Goal: Information Seeking & Learning: Learn about a topic

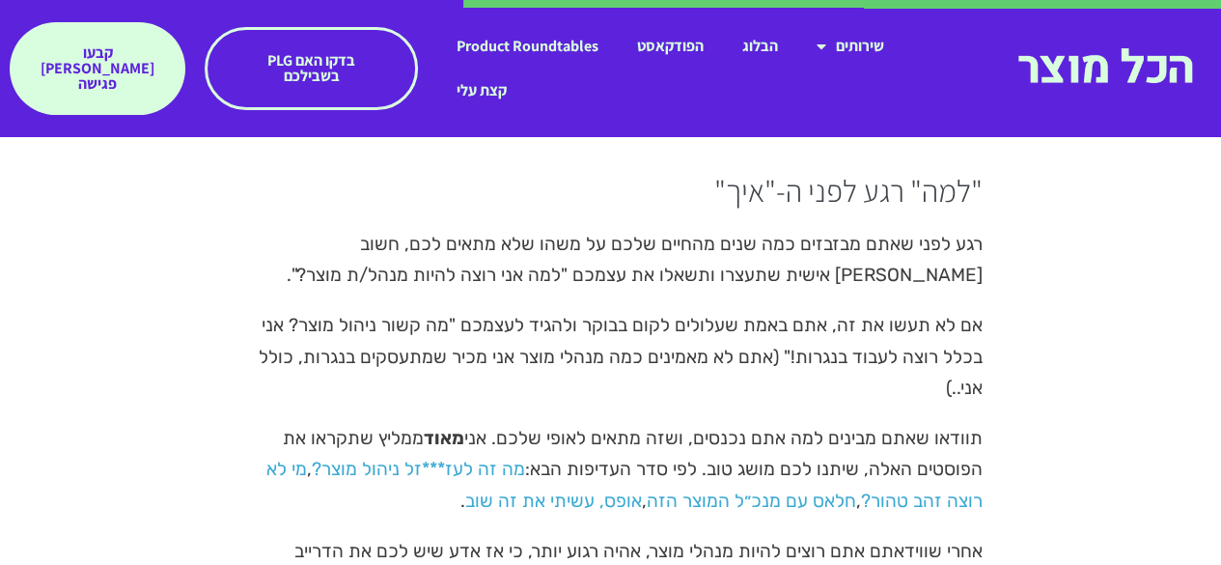
scroll to position [4042, 0]
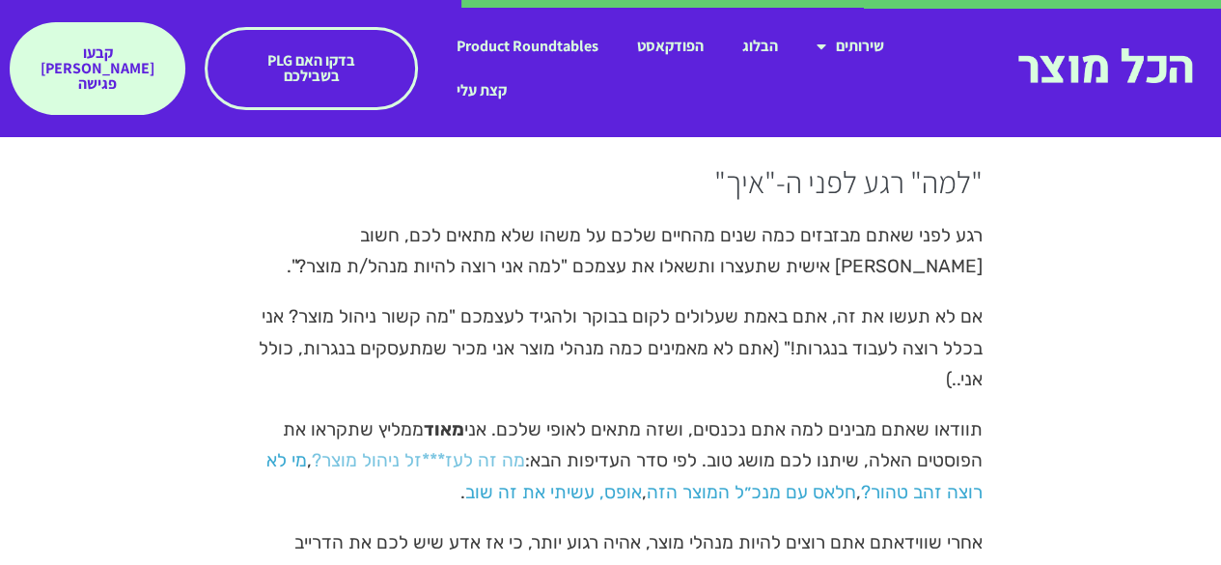
click at [431, 449] on link "מה זה לעז***זל ניהול מוצר?" at bounding box center [418, 460] width 213 height 22
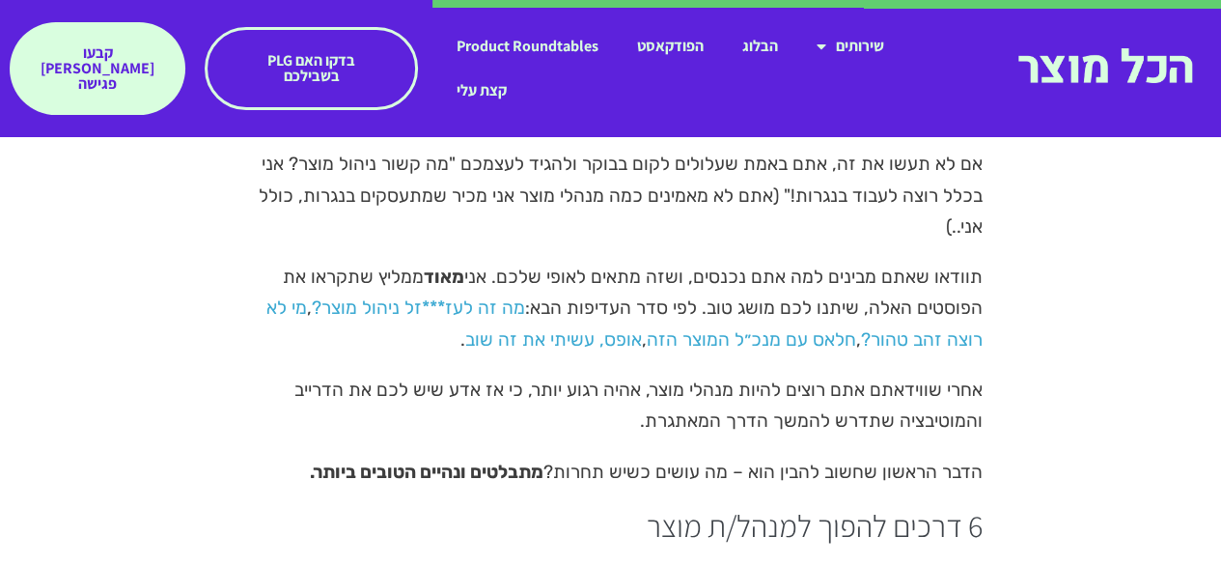
scroll to position [4197, 0]
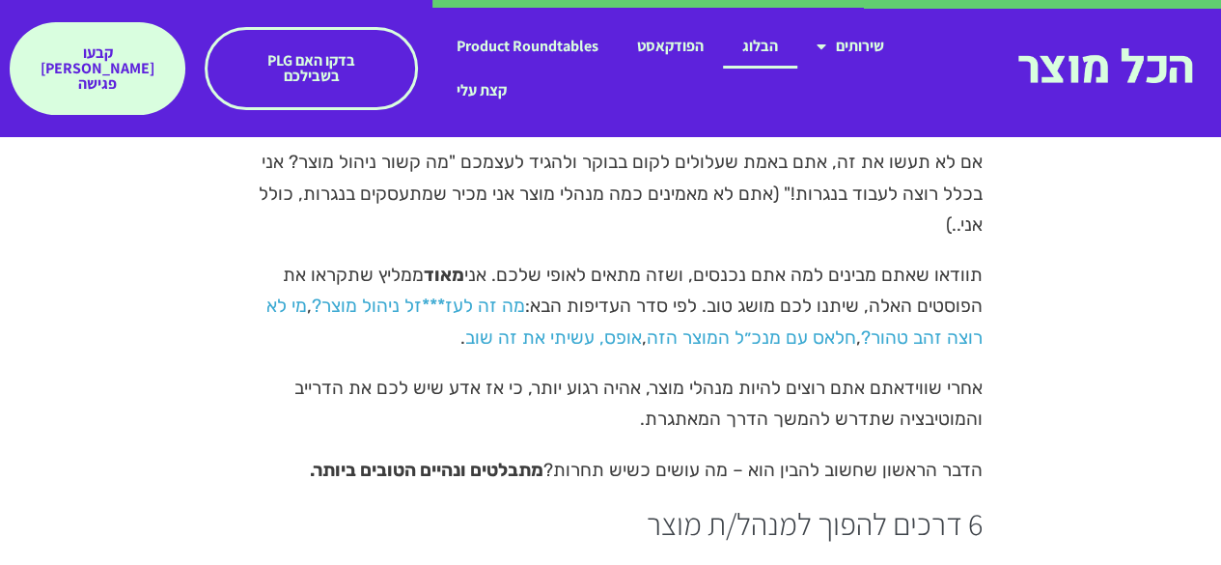
click at [773, 36] on link "הבלוג" at bounding box center [760, 46] width 74 height 44
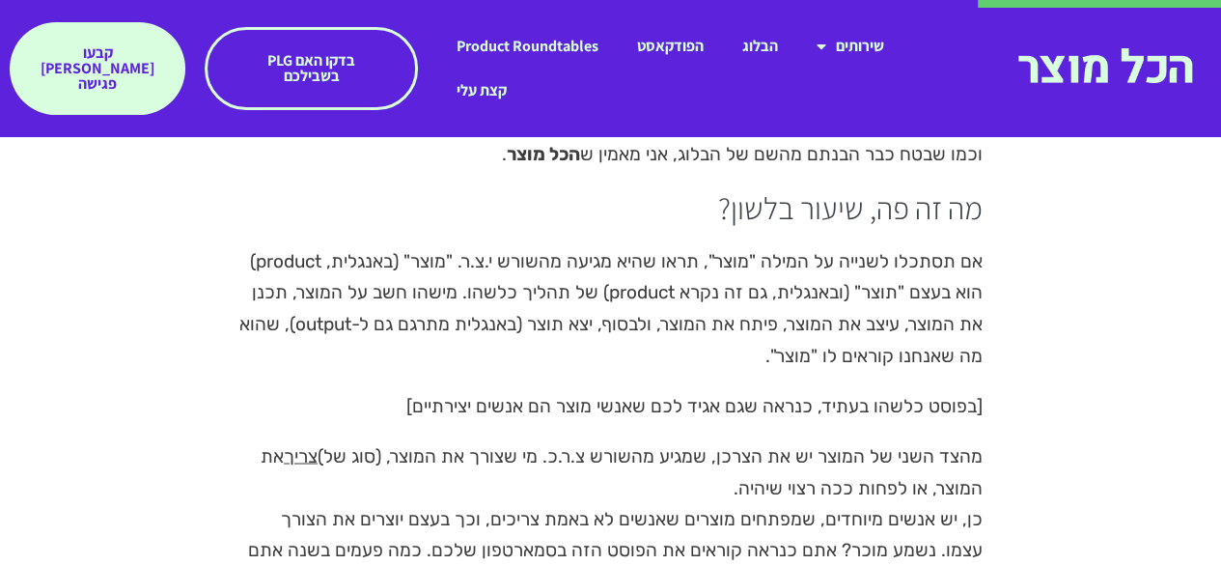
scroll to position [1531, 0]
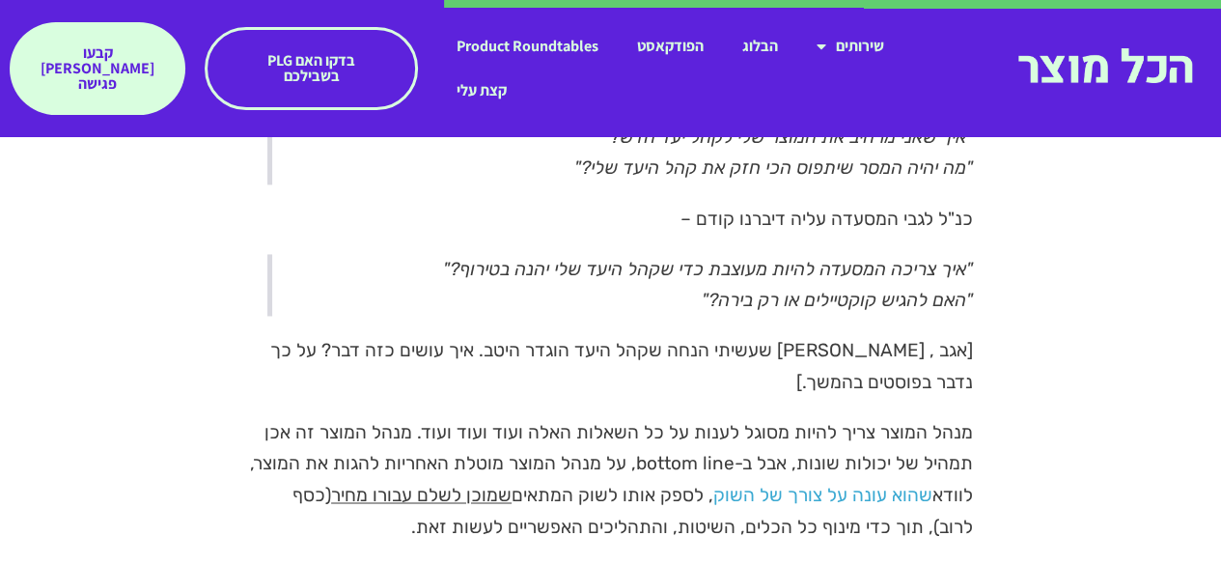
scroll to position [5004, 0]
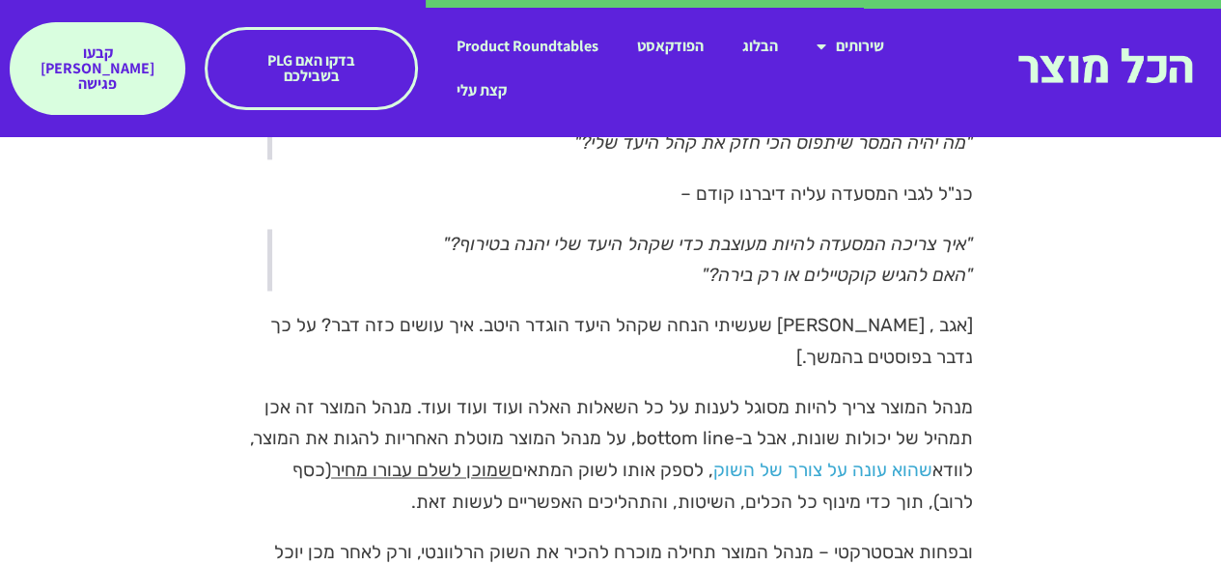
click at [444, 392] on p "מנהל המוצר צריך להיות מסוגל לענות על כל השאלות האלה ועוד ועוד ועוד. מנהל המוצר …" at bounding box center [610, 454] width 725 height 124
drag, startPoint x: 776, startPoint y: 372, endPoint x: 345, endPoint y: 431, distance: 434.4
click at [345, 431] on p "מנהל המוצר צריך להיות מסוגל לענות על כל השאלות האלה ועוד ועוד ועוד. מנהל המוצר …" at bounding box center [610, 454] width 725 height 124
copy p "בל ב-bottom line, על מנהל המוצר מוטלת האחריות להגות את המוצר, לוודא שהוא עונה ע…"
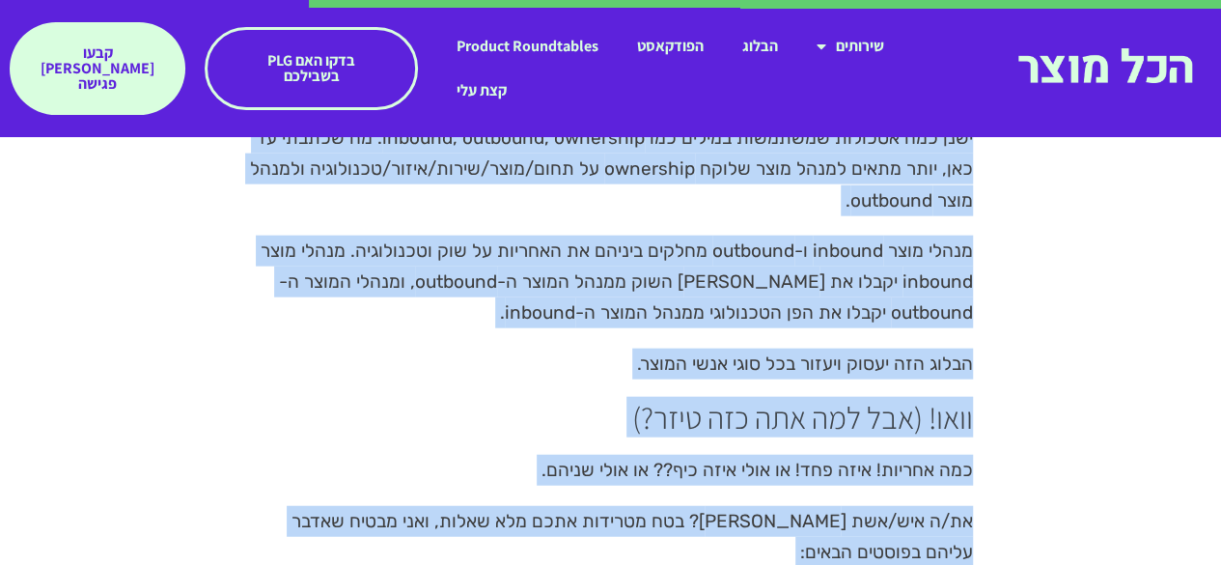
scroll to position [5833, 0]
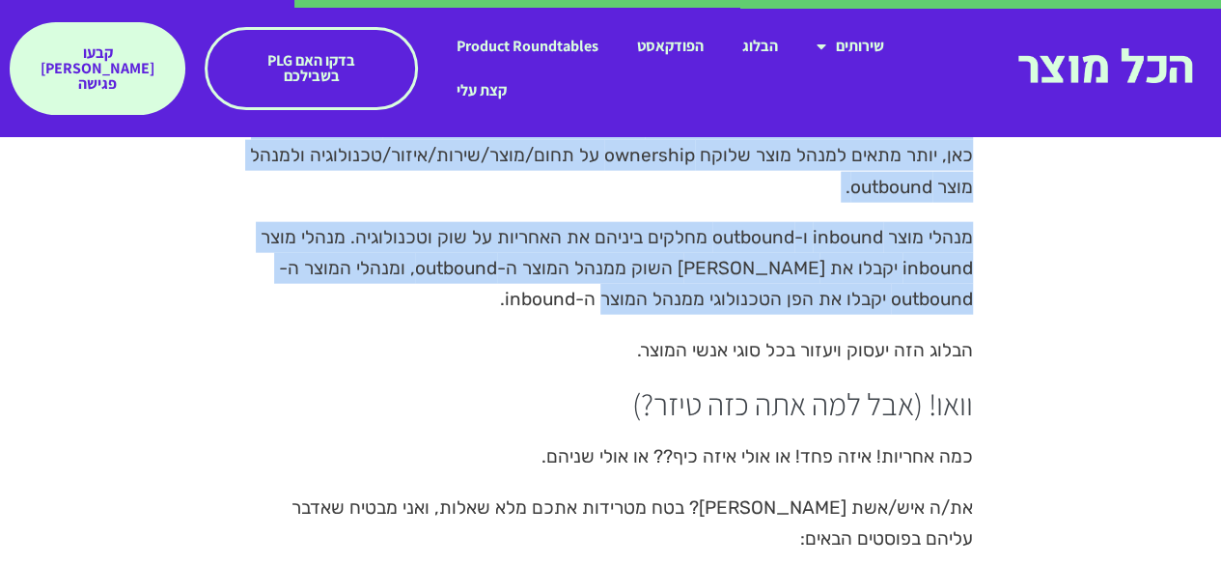
drag, startPoint x: 978, startPoint y: 306, endPoint x: 469, endPoint y: 241, distance: 512.7
click at [469, 241] on div "יאללה כבר, אז מה זה מנהל מוצר, נו? בין אותם יועצים של ביבי, יש תפקידים שנקראים …" at bounding box center [610, 506] width 744 height 2834
copy div "ישנן כמה אסכולות שמשתמשות במילים כמו inbound, outbound, ownership. מה שכתבתי עד…"
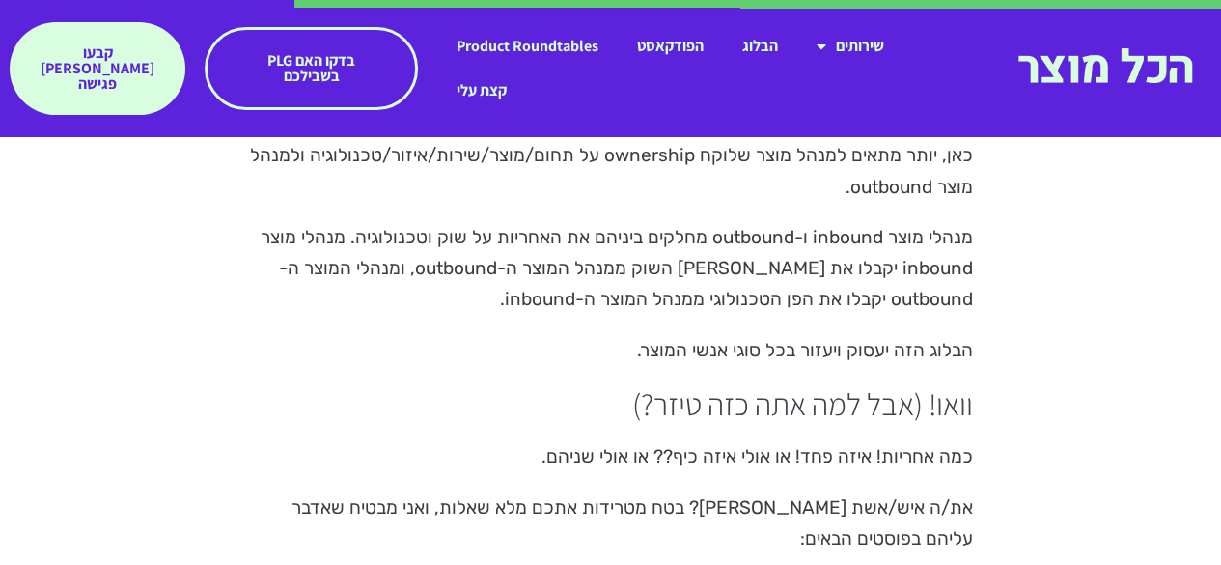
click at [721, 441] on p "כמה אחריות! איזה פחד! או אולי איזה כיף?? או אולי שניהם." at bounding box center [610, 456] width 725 height 31
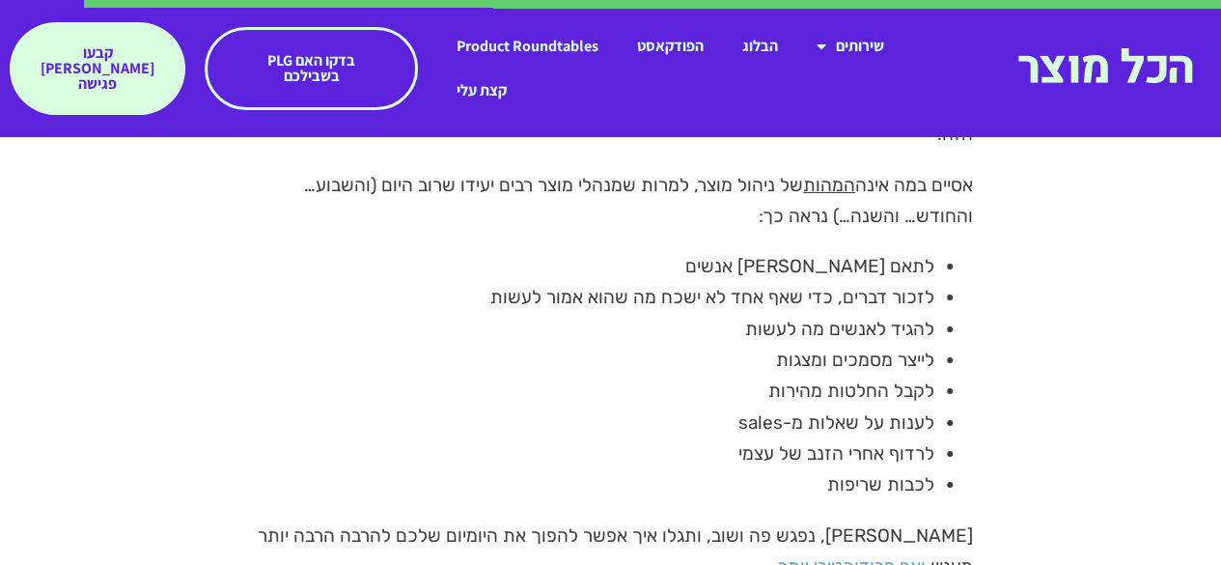
scroll to position [7184, 0]
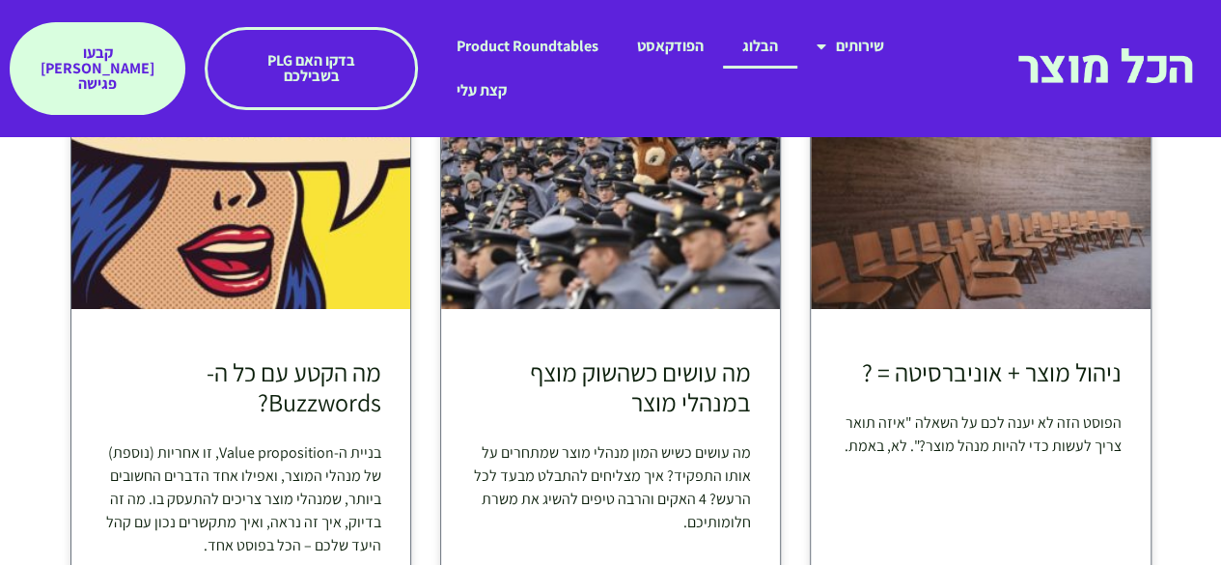
scroll to position [2980, 0]
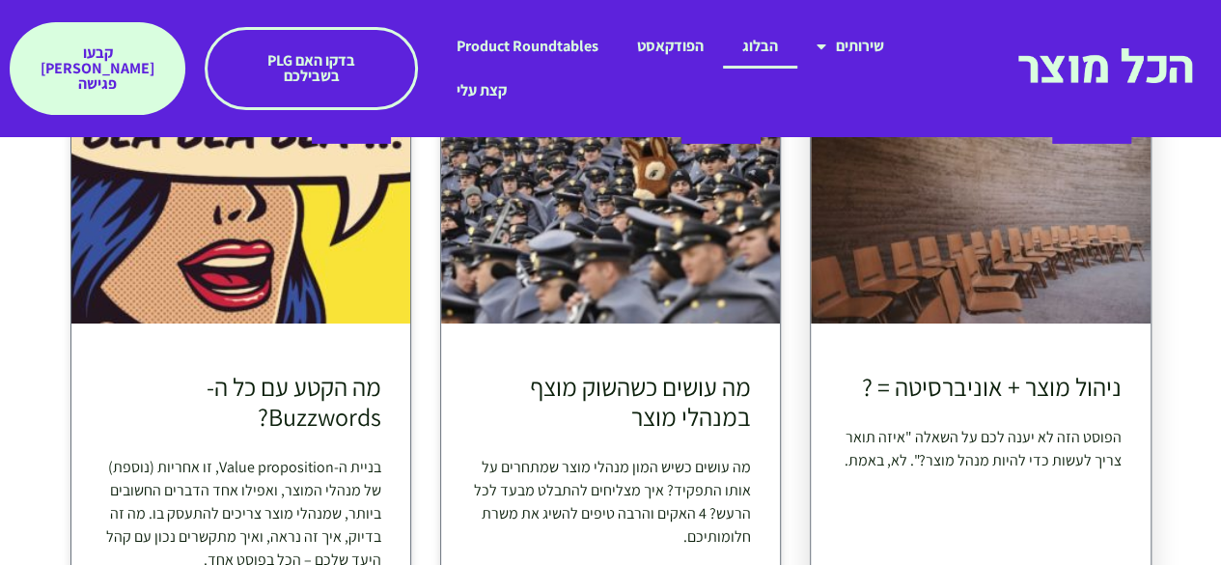
click at [957, 370] on link "ניהול מוצר + אוניברסיטה = ?​" at bounding box center [992, 386] width 260 height 33
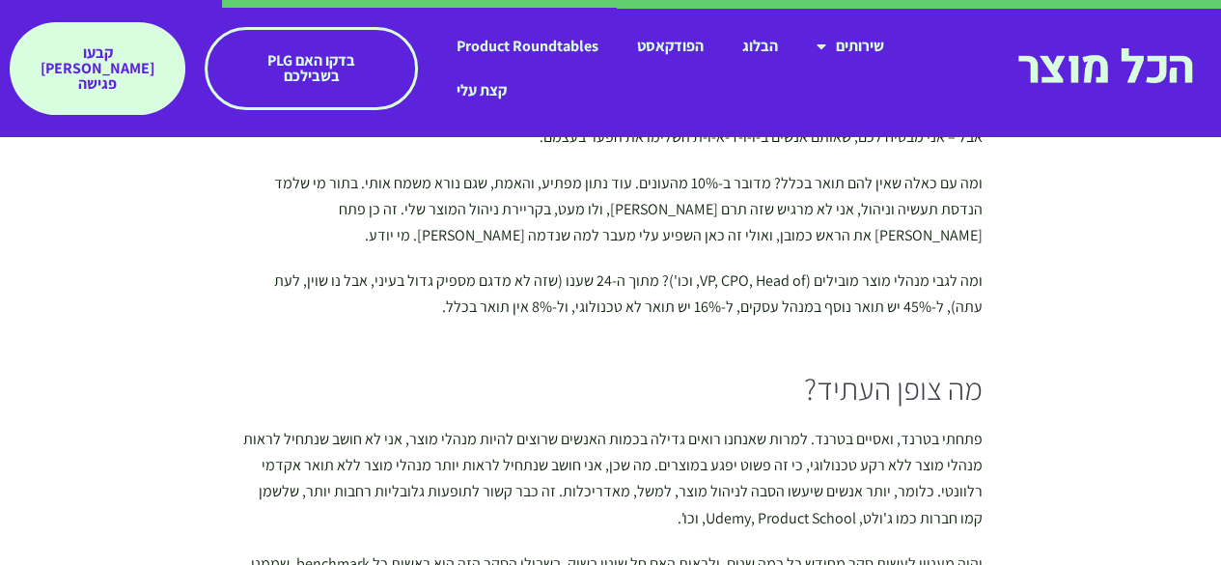
scroll to position [3580, 0]
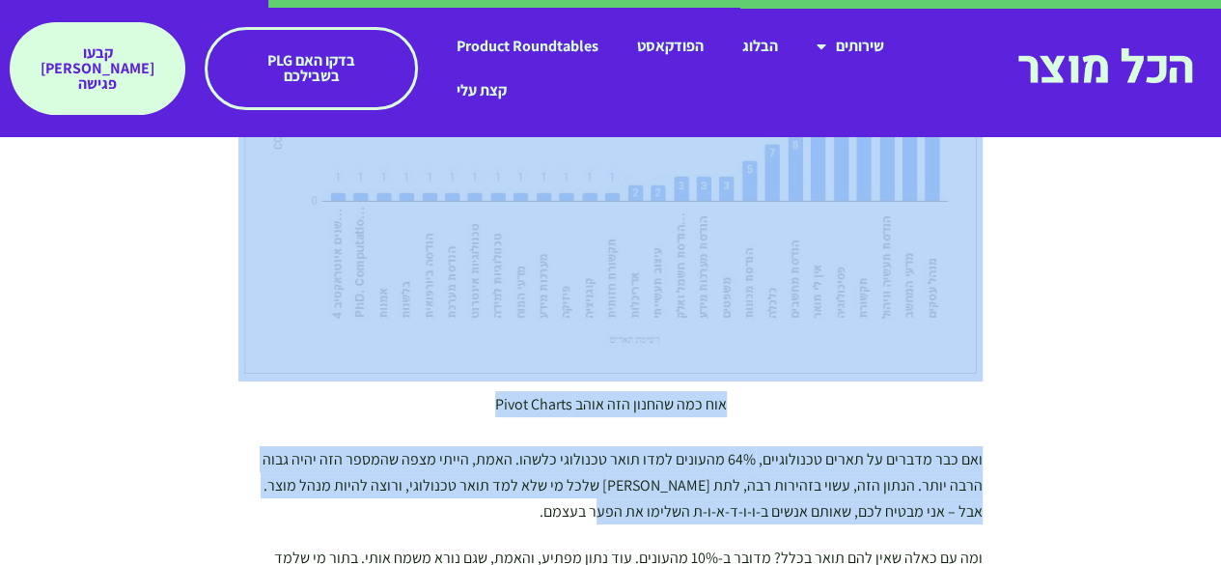
drag, startPoint x: 987, startPoint y: 331, endPoint x: 510, endPoint y: 460, distance: 494.9
copy div "דבר ראשון, שימו לב ש-80% מהעונים על הסקר הם עם ה-title של Product Manager, וזה …"
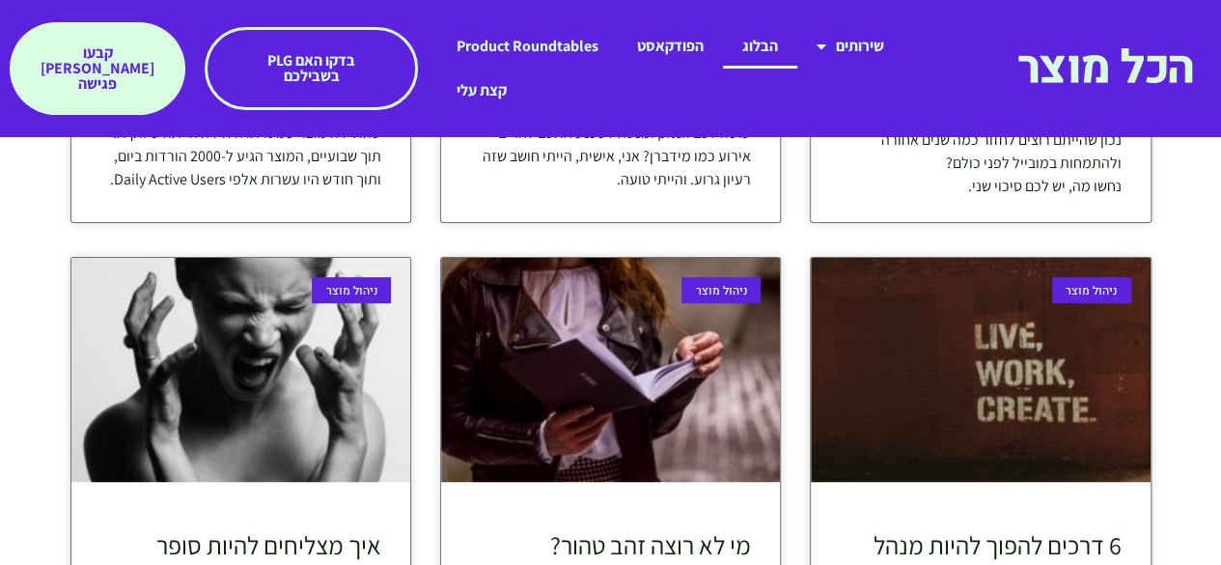
scroll to position [4018, 0]
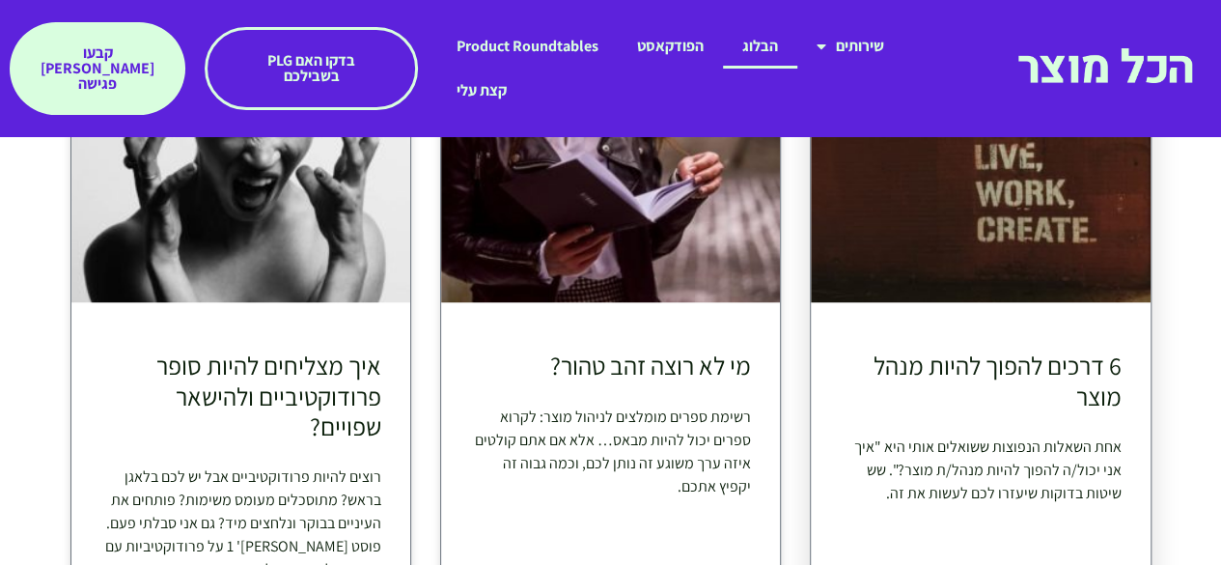
click at [1108, 350] on link "6 דרכים להפוך להיות מנהל מוצר" at bounding box center [997, 379] width 248 height 63
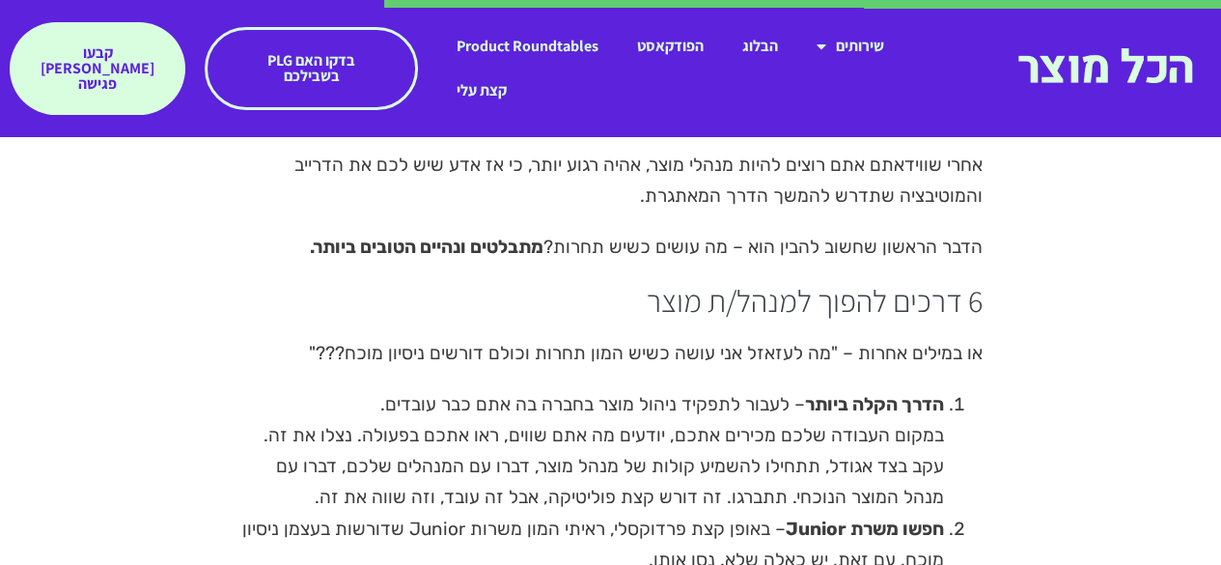
scroll to position [4497, 0]
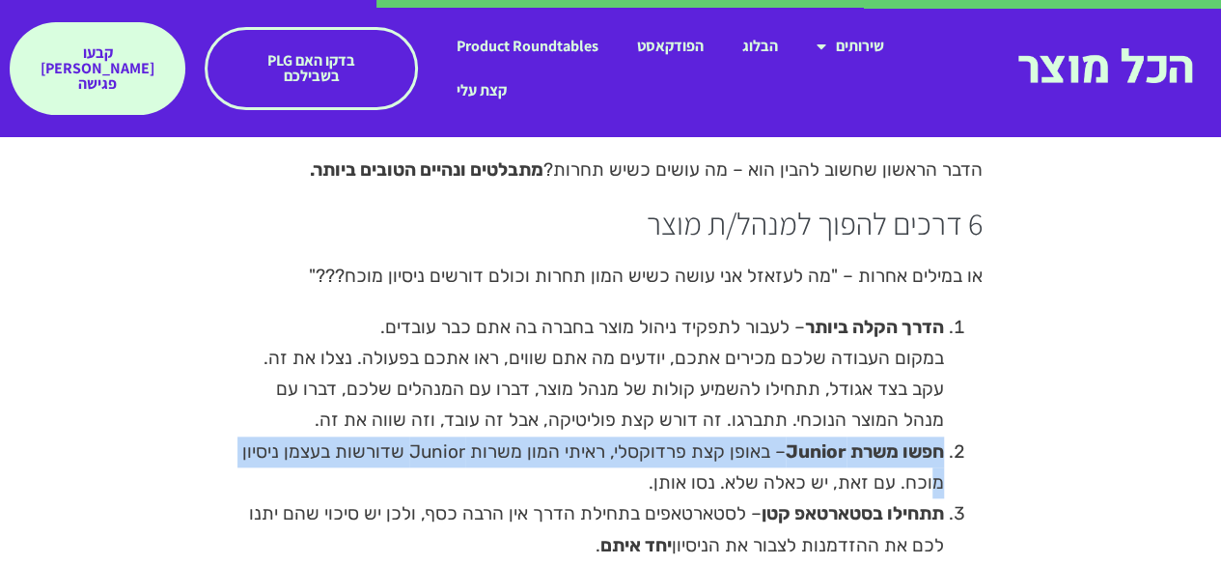
drag, startPoint x: 1202, startPoint y: 394, endPoint x: 1212, endPoint y: 406, distance: 15.8
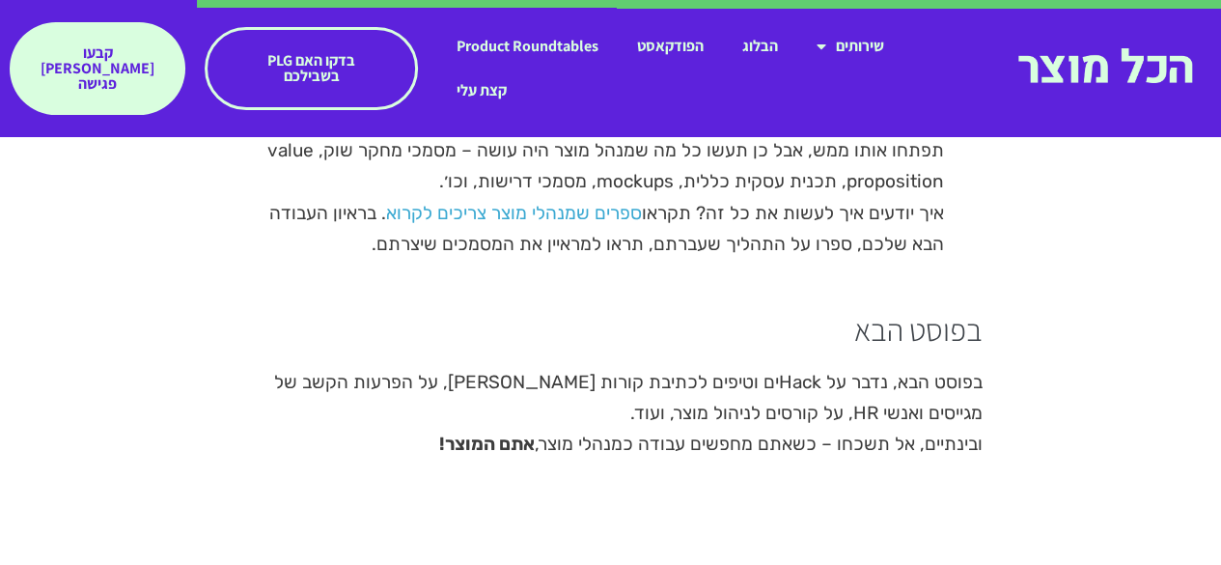
scroll to position [5479, 0]
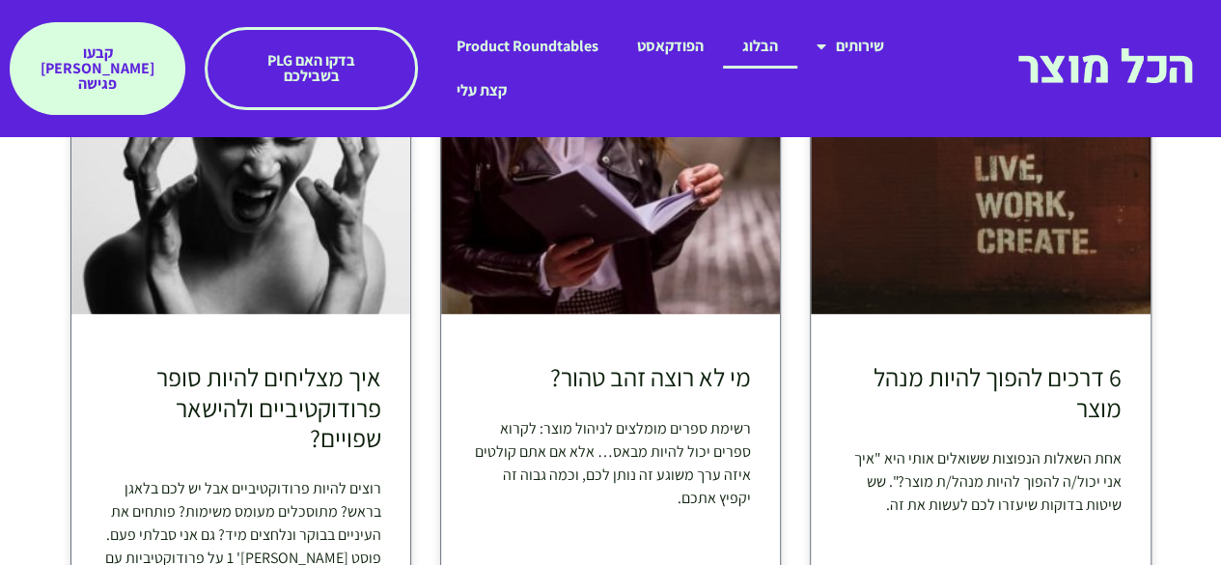
scroll to position [4018, 0]
